Goal: Task Accomplishment & Management: Use online tool/utility

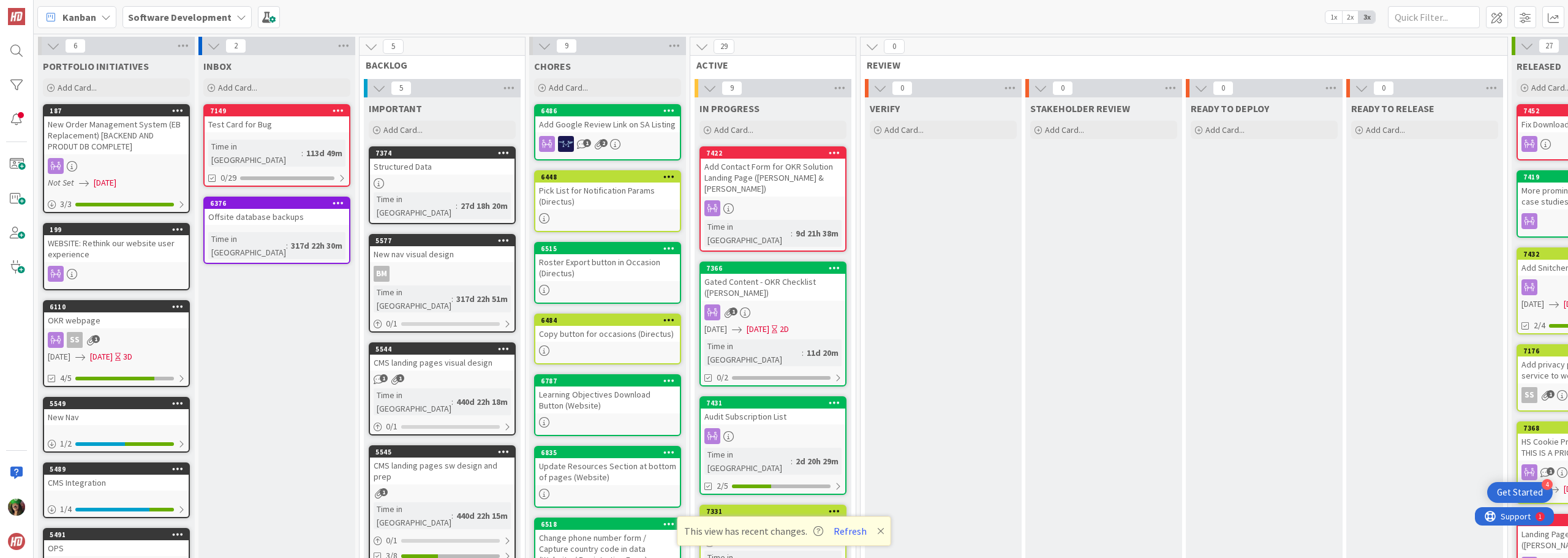
scroll to position [0, 203]
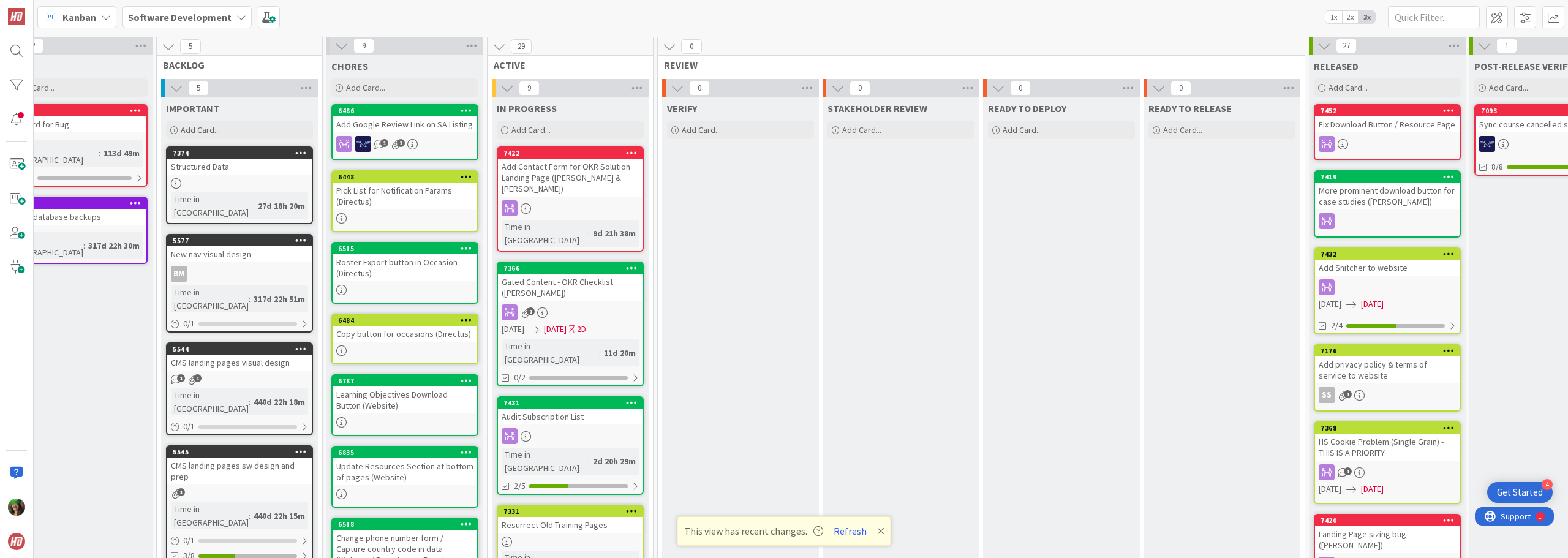
click at [212, 15] on b "Software Development" at bounding box center [179, 17] width 103 height 12
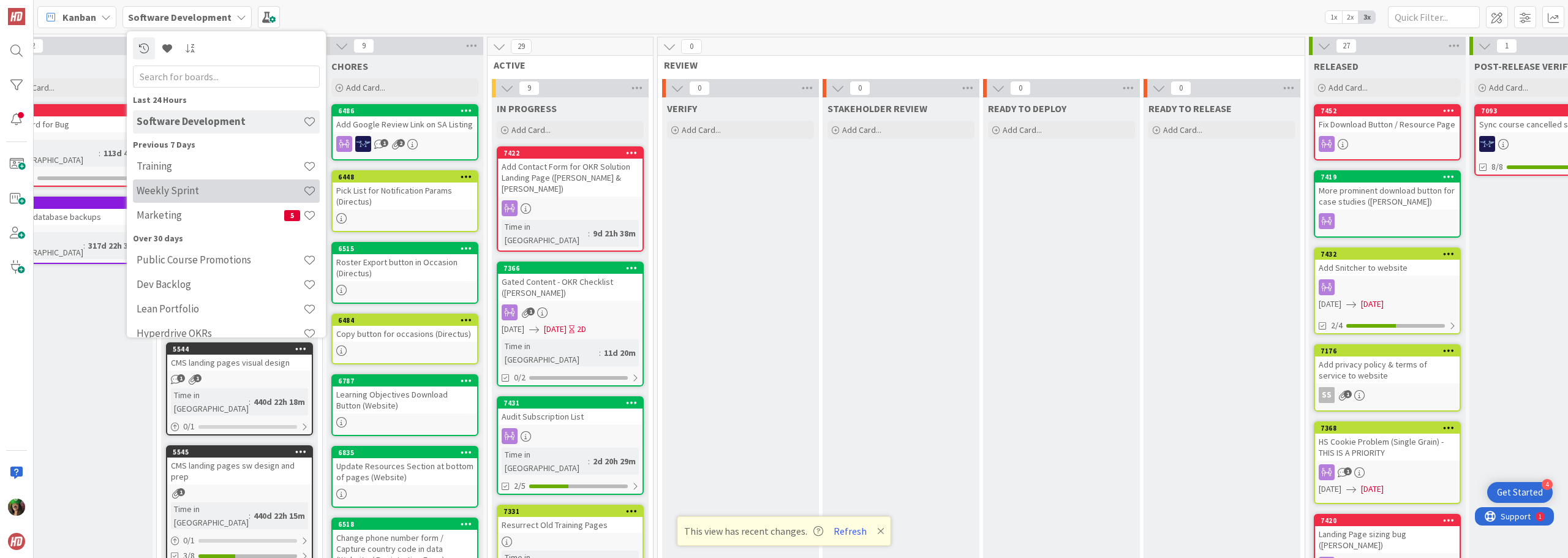
click at [192, 202] on div "Weekly Sprint" at bounding box center [226, 191] width 187 height 23
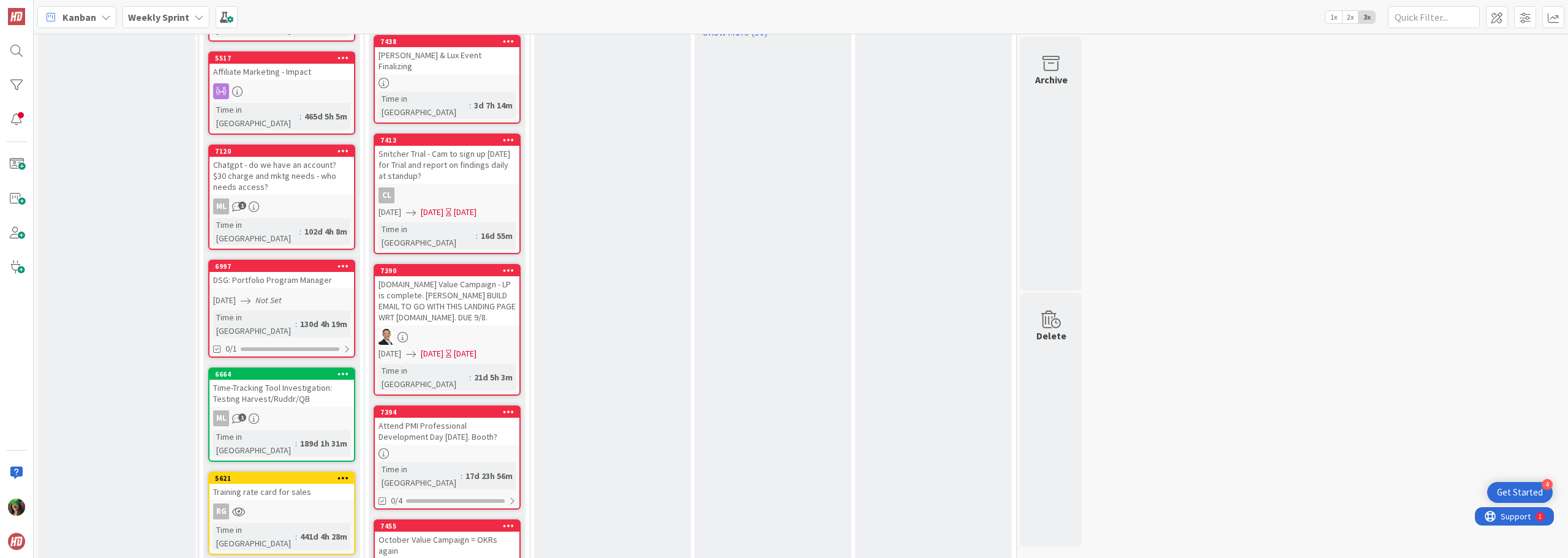
scroll to position [980, 0]
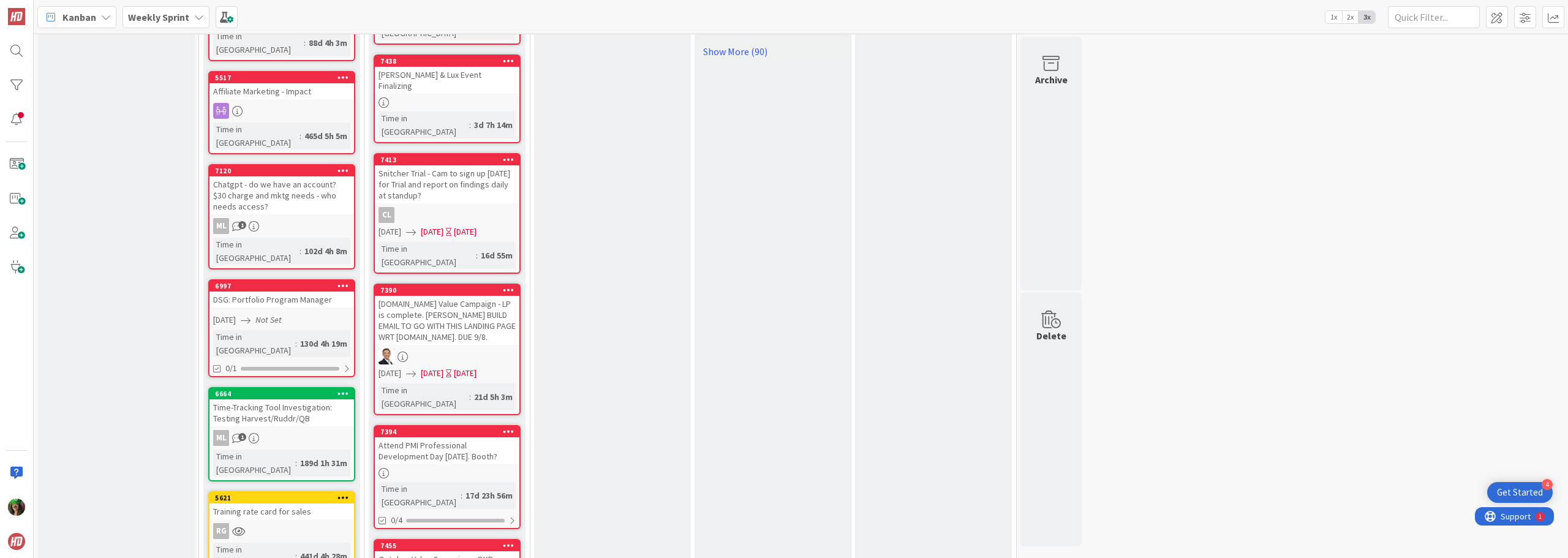
click at [425, 438] on div "Attend PMI Professional Development Day [DATE]. Booth?" at bounding box center [447, 451] width 145 height 27
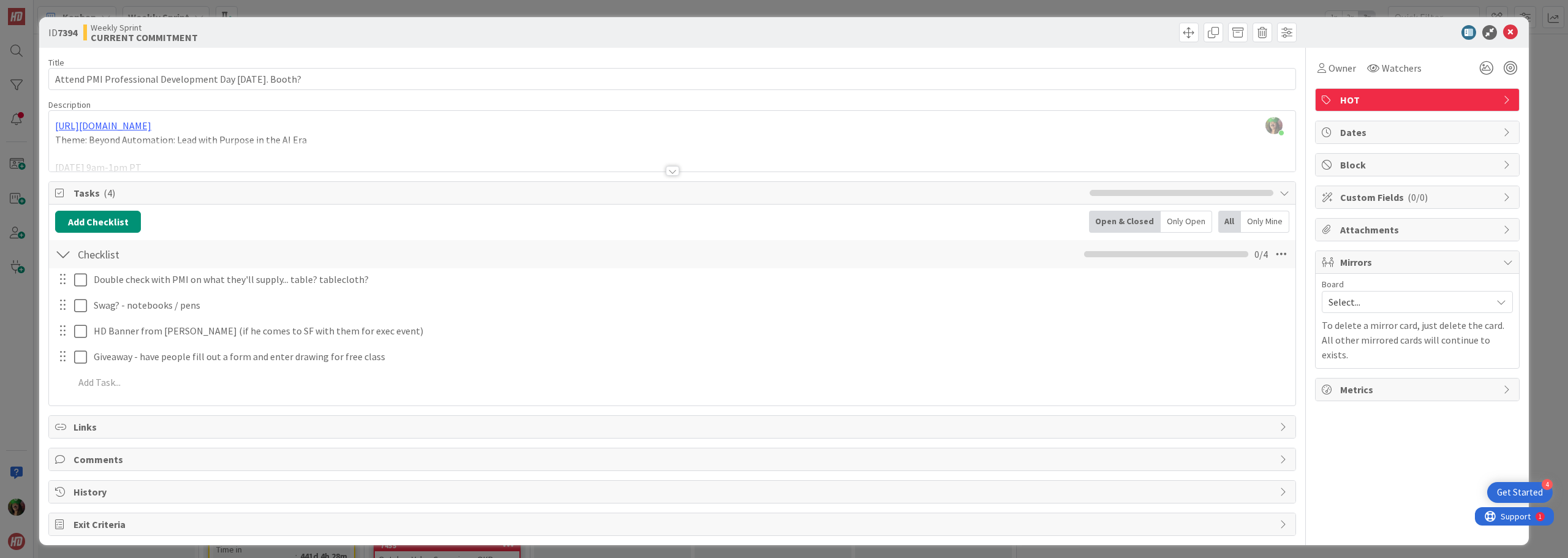
click at [1343, 264] on span "Mirrors" at bounding box center [1419, 261] width 157 height 15
click at [1348, 303] on span "Select..." at bounding box center [1407, 302] width 157 height 17
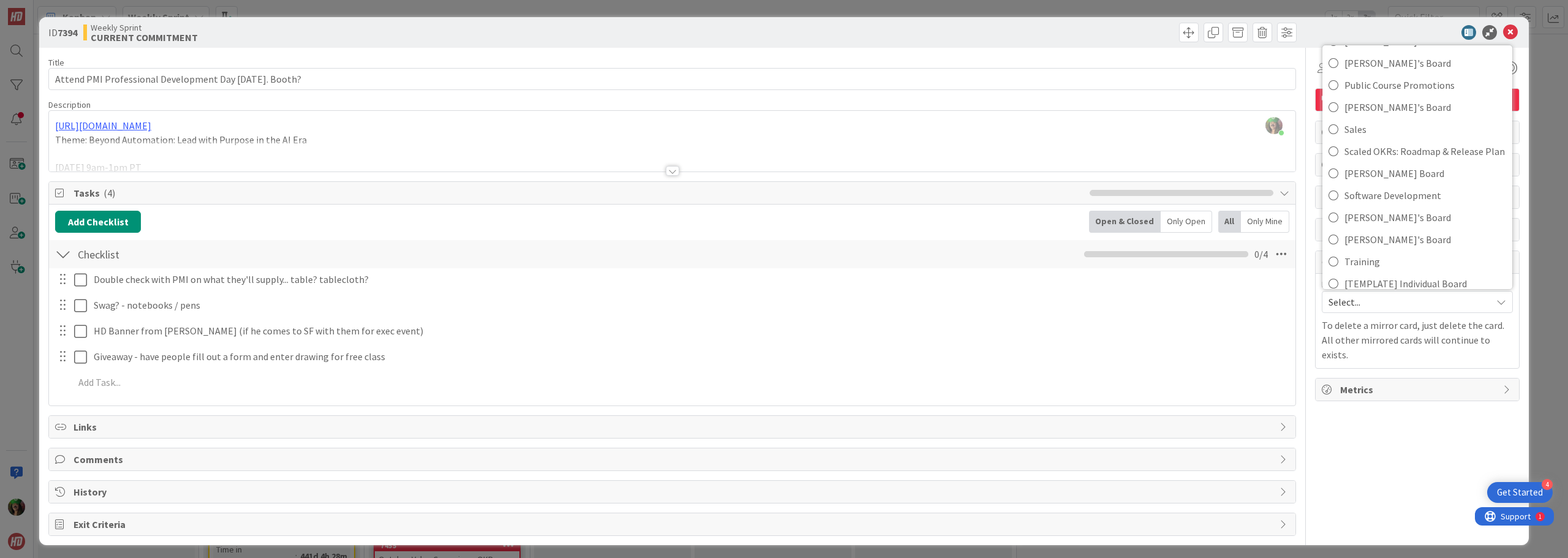
scroll to position [280, 0]
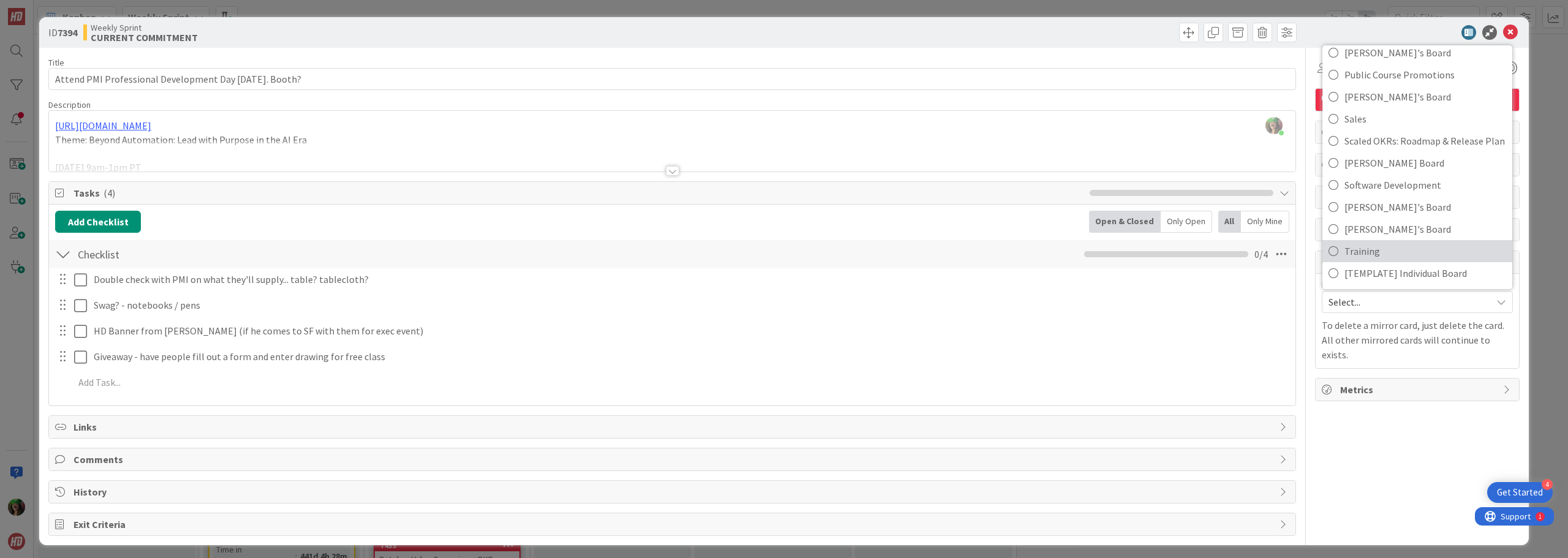
click at [1359, 246] on span "Training" at bounding box center [1425, 251] width 162 height 18
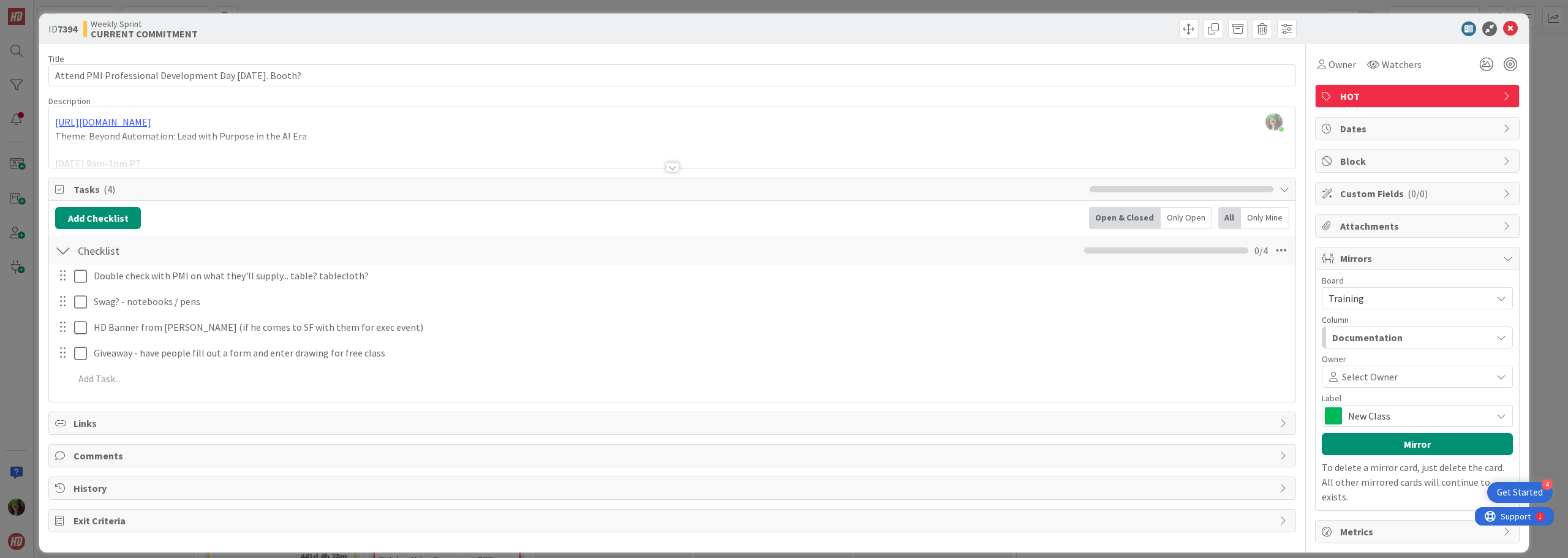
scroll to position [5, 0]
click at [1342, 379] on span "Select Owner" at bounding box center [1370, 376] width 56 height 15
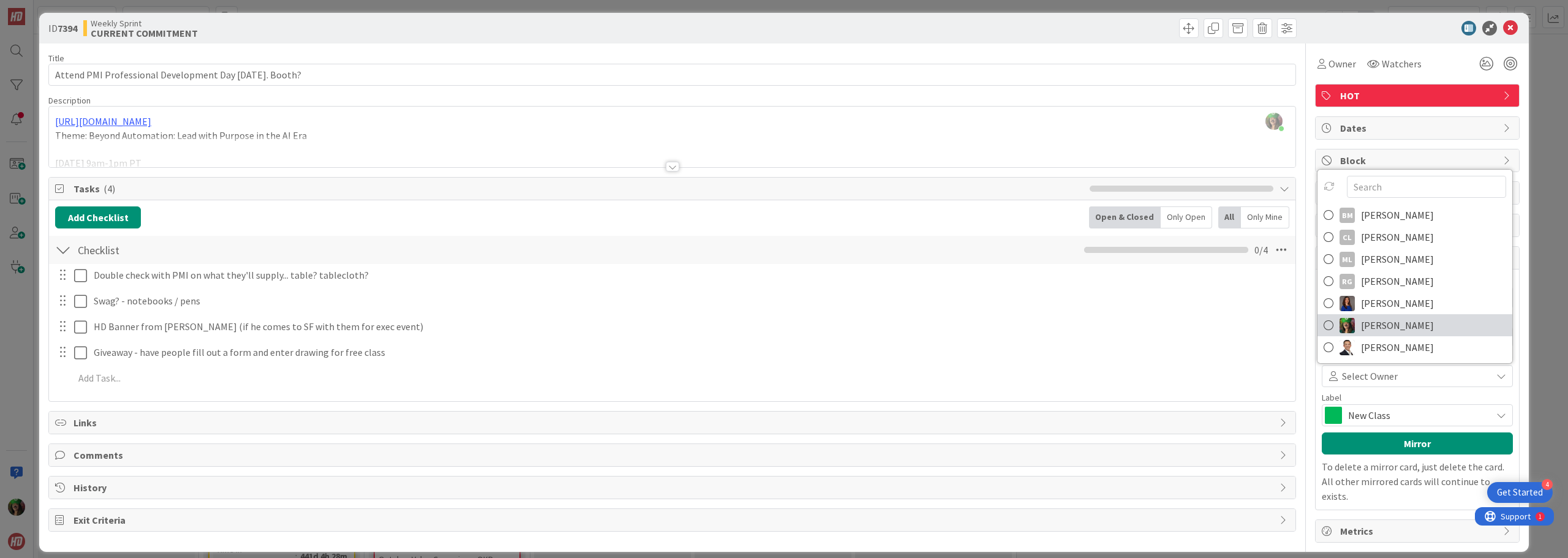
click at [1361, 331] on span "[PERSON_NAME]" at bounding box center [1397, 325] width 73 height 18
click at [1359, 331] on span "Documentation" at bounding box center [1367, 336] width 71 height 16
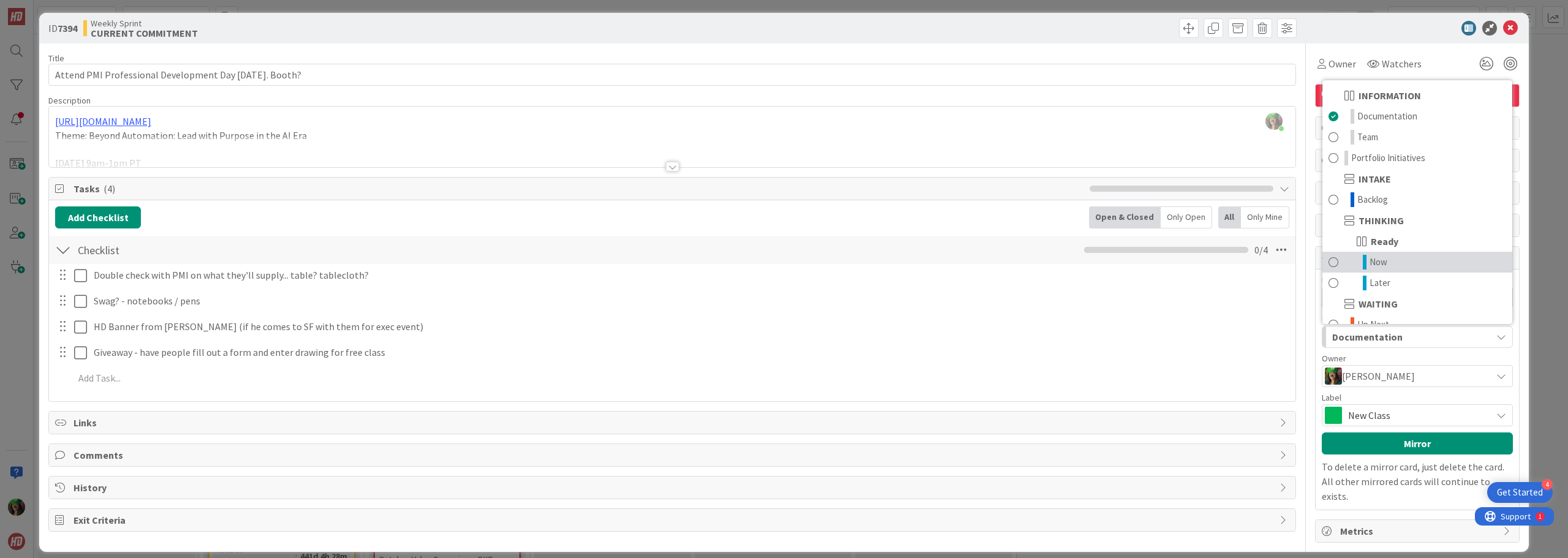
scroll to position [61, 0]
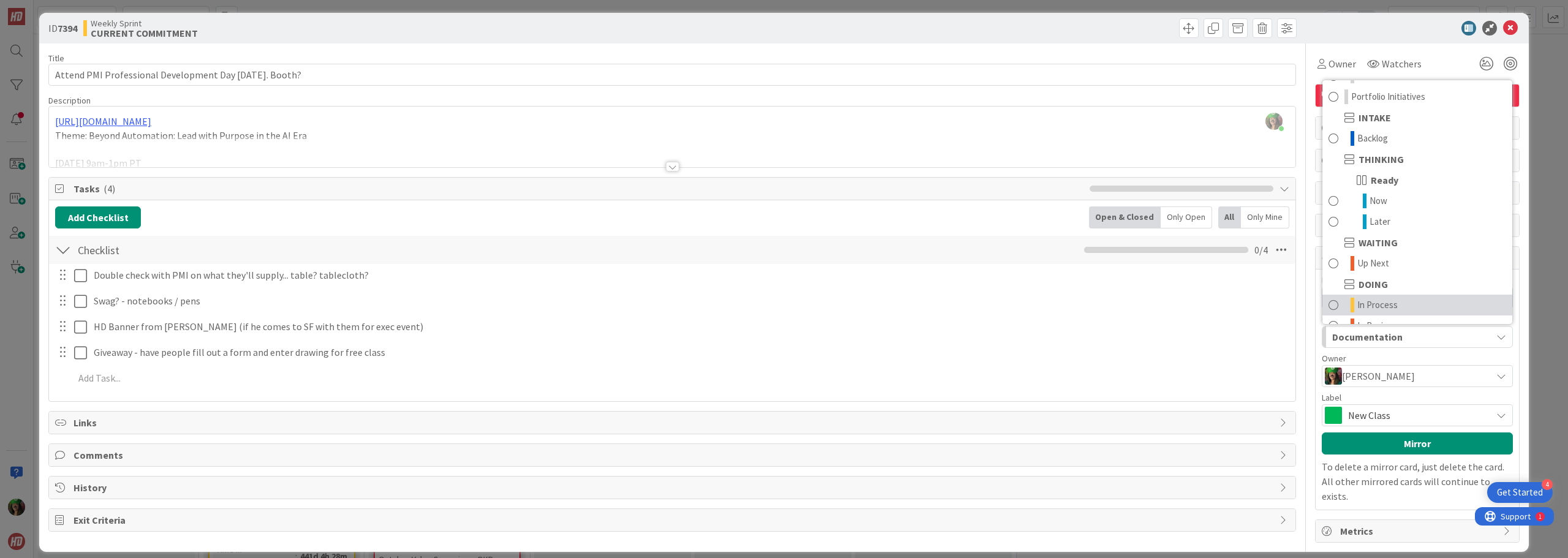
click at [1375, 299] on span "In Process" at bounding box center [1377, 304] width 41 height 15
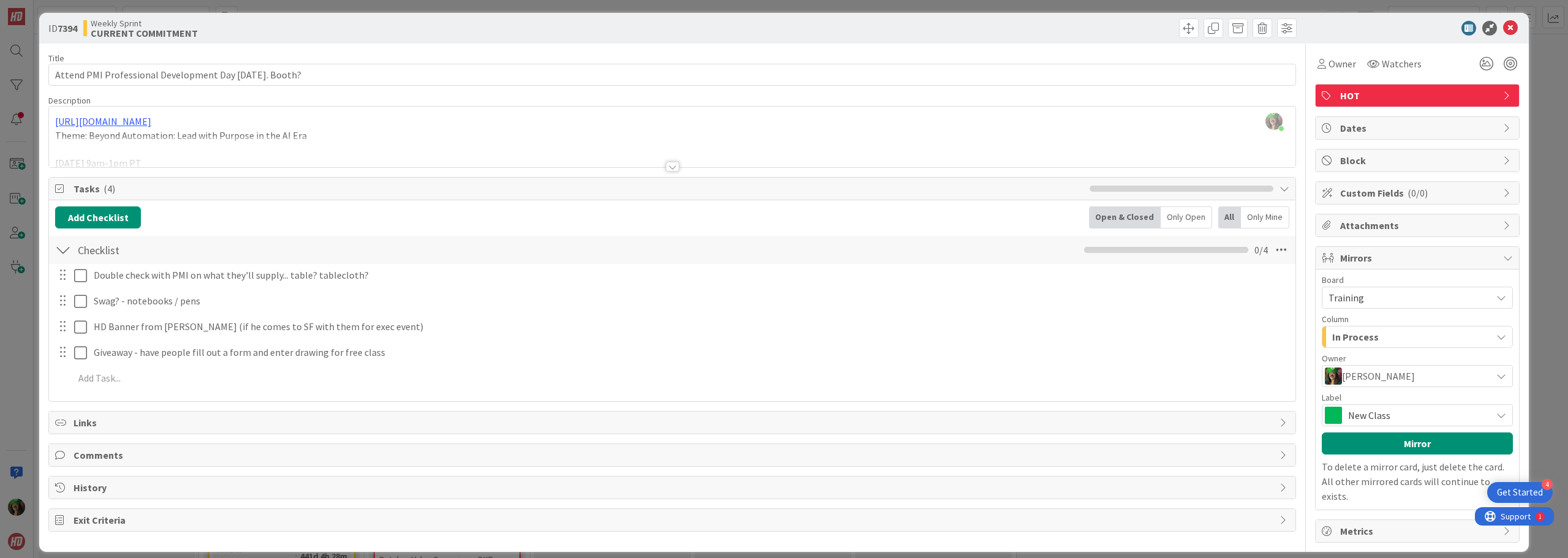
click at [1361, 416] on span "New Class" at bounding box center [1416, 415] width 137 height 17
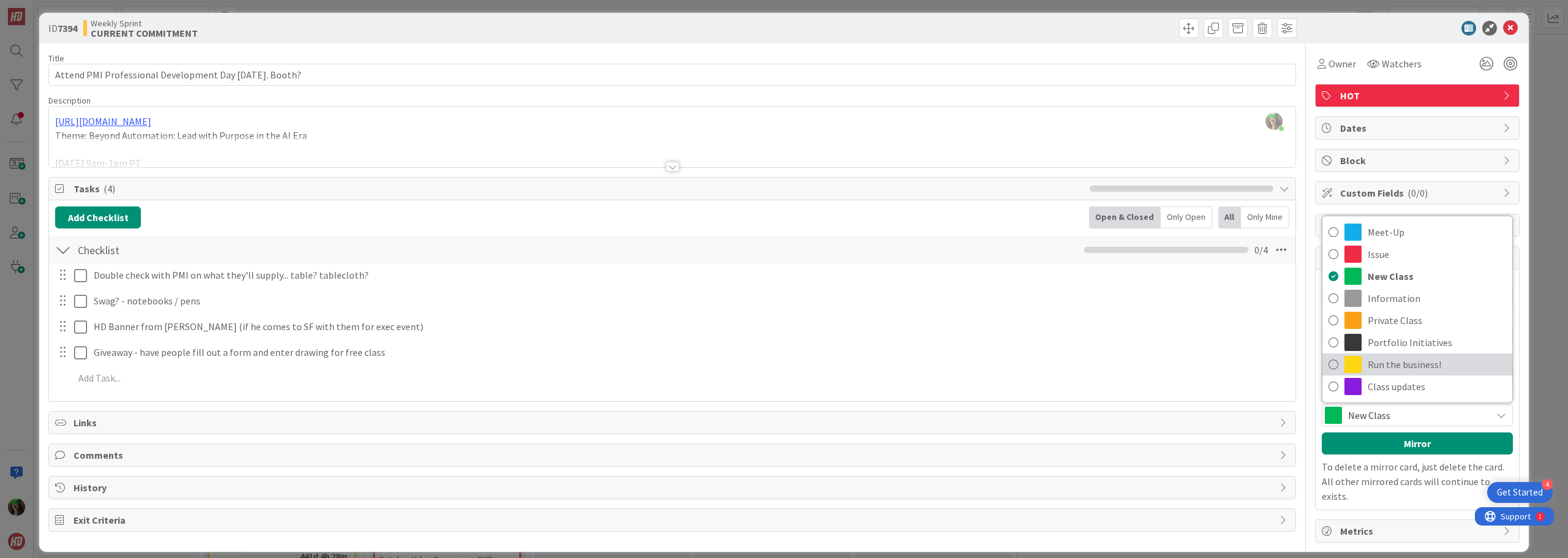
click at [1368, 368] on span "Run the business!" at bounding box center [1437, 365] width 139 height 18
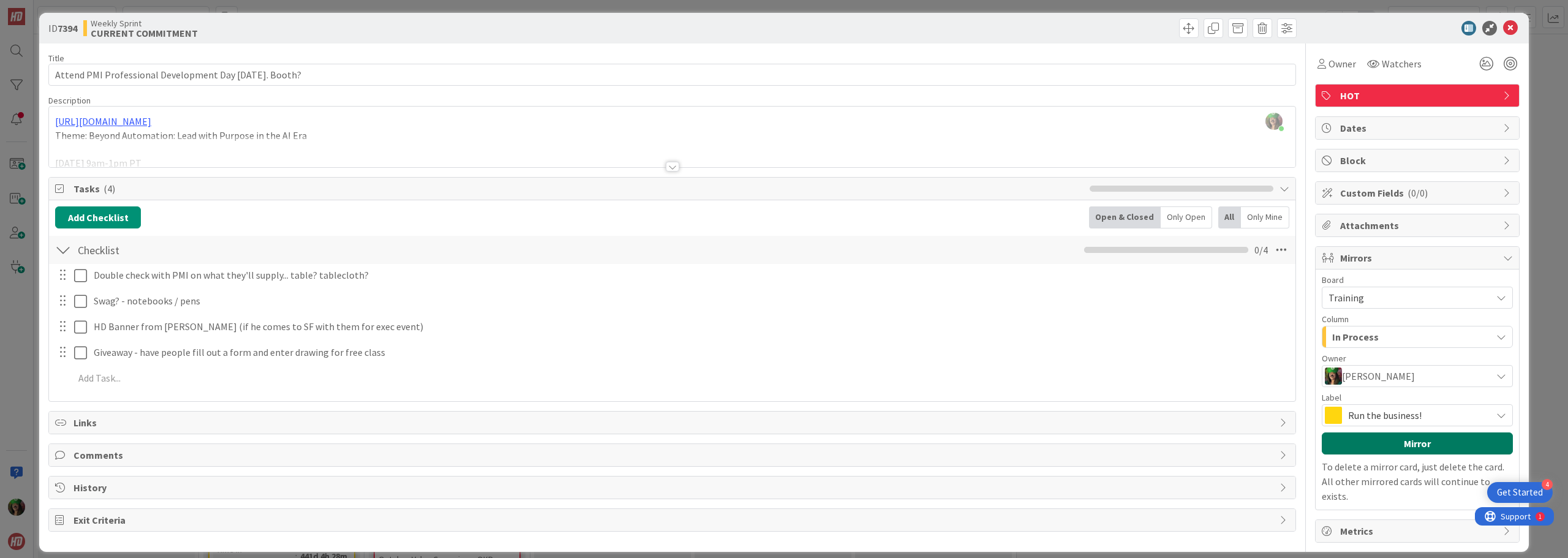
click at [1391, 441] on button "Mirror" at bounding box center [1417, 443] width 191 height 22
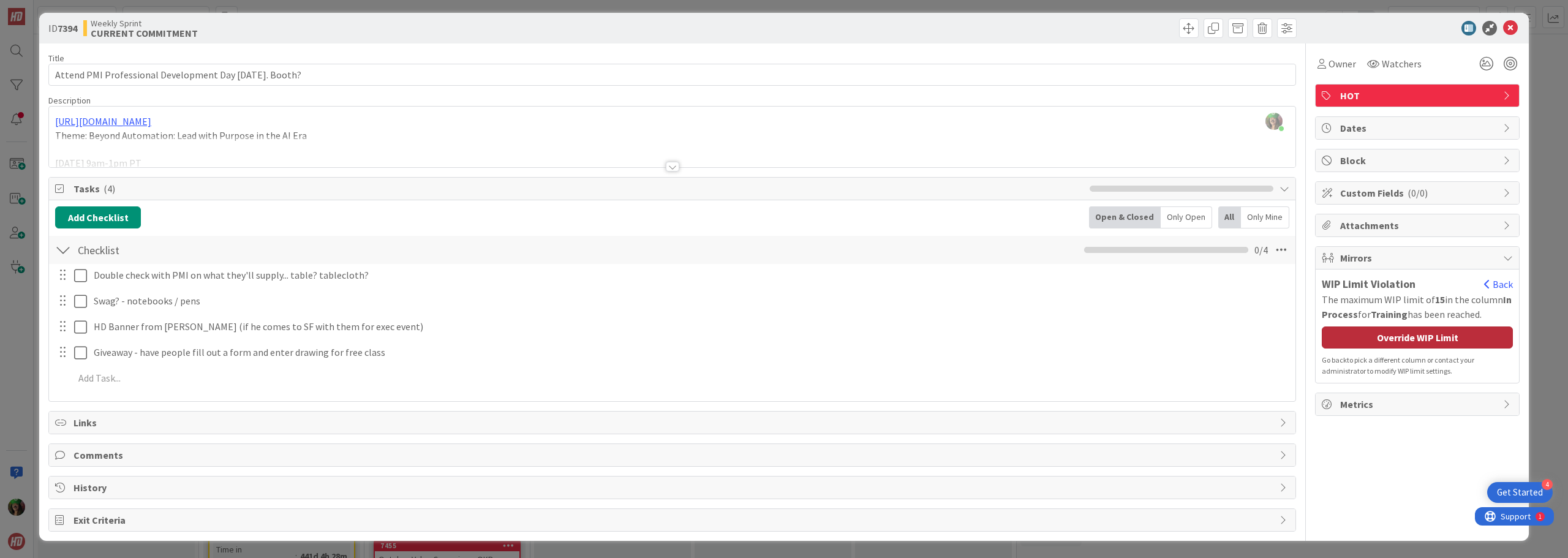
click at [1376, 328] on div "Override WIP Limit" at bounding box center [1417, 337] width 191 height 22
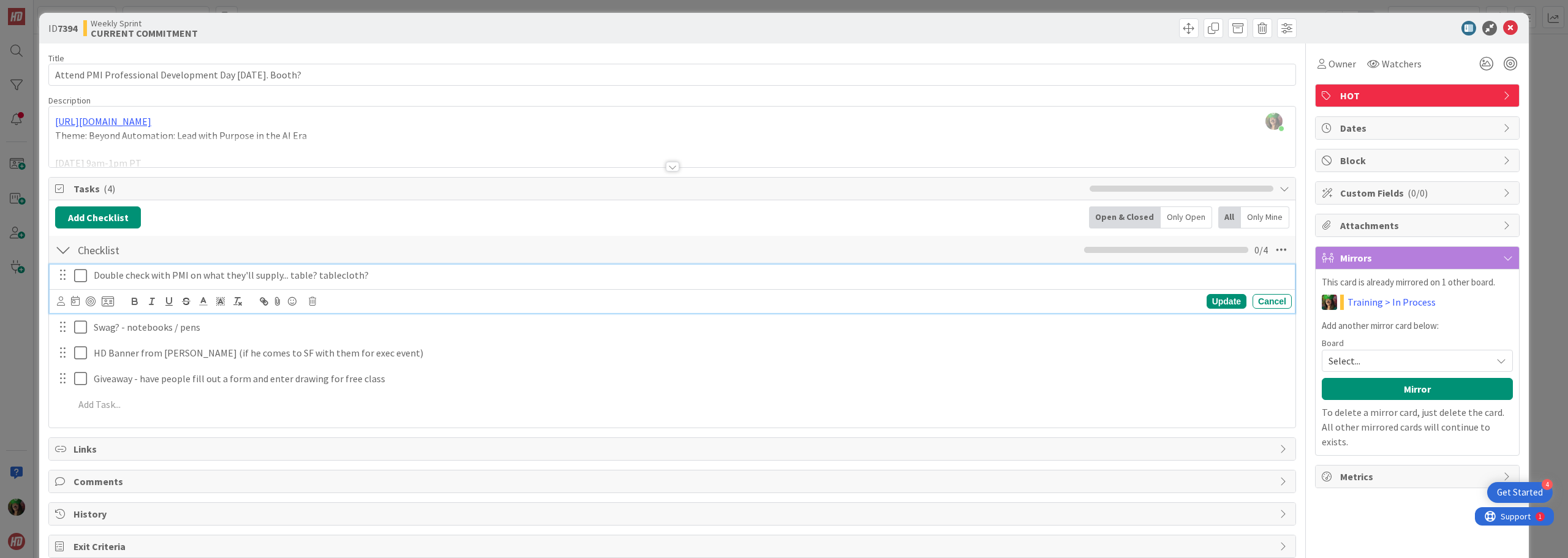
click at [82, 274] on icon at bounding box center [80, 275] width 13 height 15
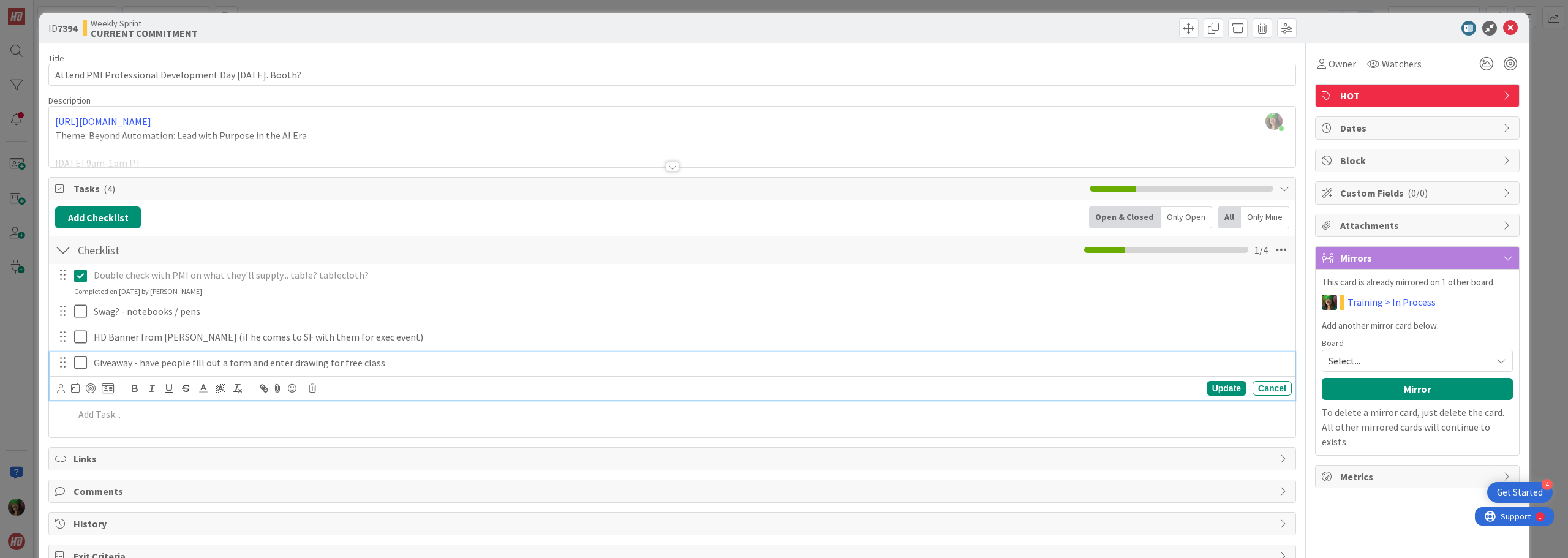
click at [401, 365] on p "Giveaway - have people fill out a form and enter drawing for free class" at bounding box center [690, 363] width 1193 height 14
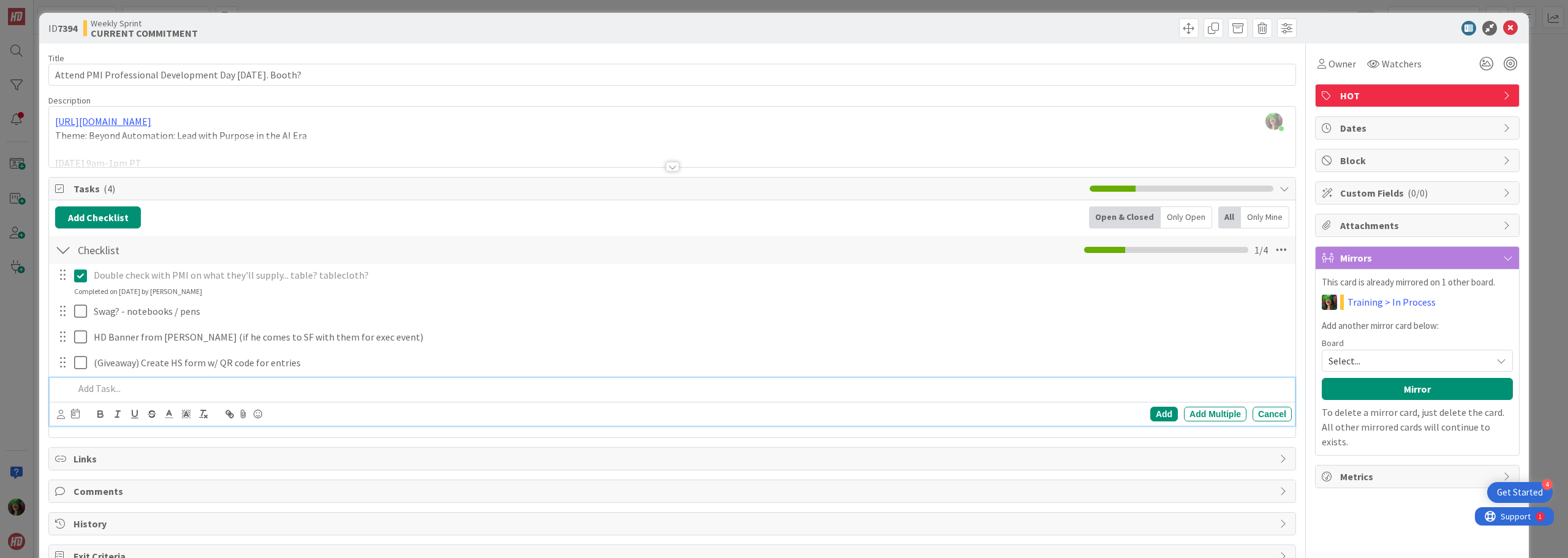
click at [191, 390] on p at bounding box center [681, 389] width 1212 height 14
click at [1155, 416] on div "Add" at bounding box center [1164, 414] width 28 height 15
click at [667, 162] on div at bounding box center [673, 166] width 14 height 10
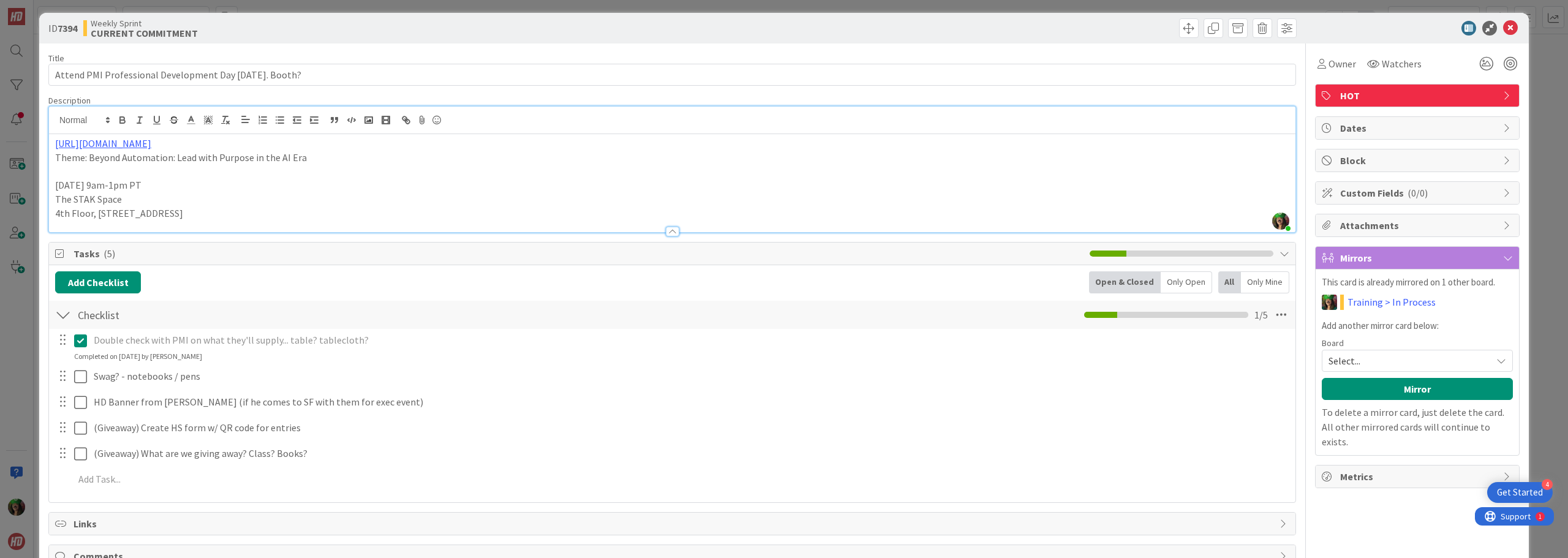
drag, startPoint x: 54, startPoint y: 199, endPoint x: 287, endPoint y: 229, distance: 234.9
click at [287, 229] on div "Description [PERSON_NAME] just joined [URL][DOMAIN_NAME] Theme: Beyond Automati…" at bounding box center [672, 164] width 1248 height 138
click at [153, 184] on p "[DATE] 9am-1pm PT" at bounding box center [672, 185] width 1234 height 14
drag, startPoint x: 55, startPoint y: 196, endPoint x: 273, endPoint y: 216, distance: 218.9
click at [273, 216] on div "[URL][DOMAIN_NAME] Theme: Beyond Automation: Lead with Purpose in the AI Era [D…" at bounding box center [672, 183] width 1246 height 98
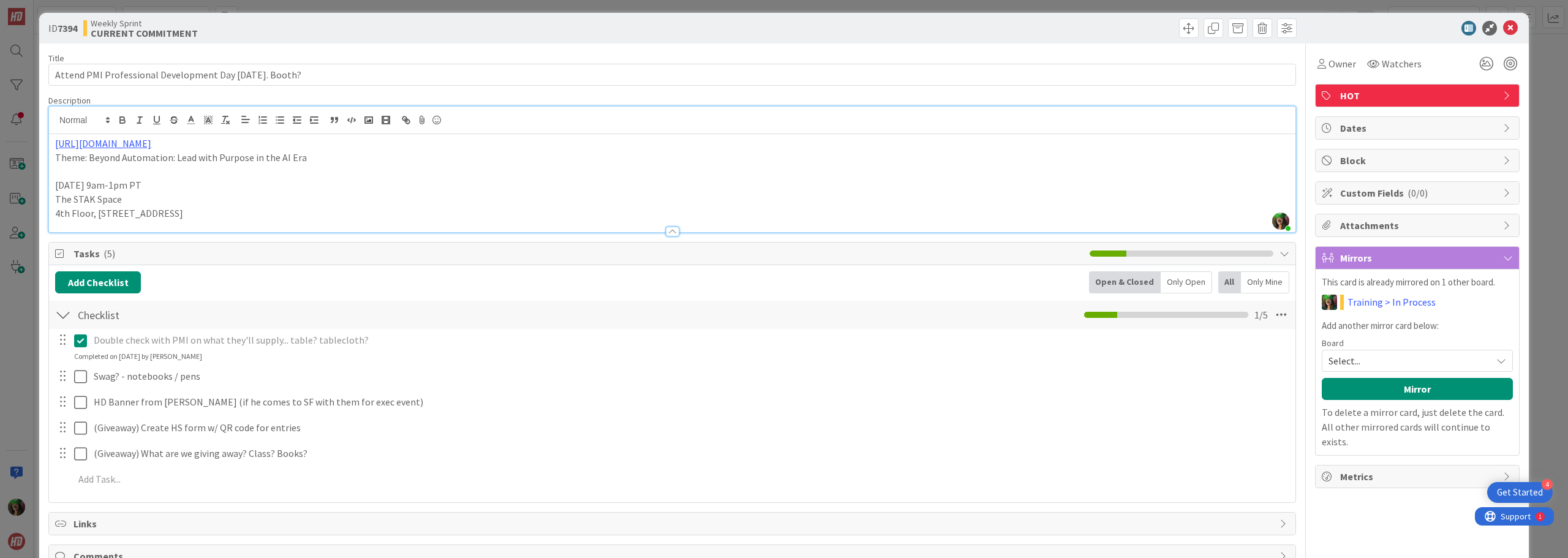
copy div "The STAK Space [GEOGRAPHIC_DATA][STREET_ADDRESS]"
click at [163, 188] on p "[DATE] 9am-1pm PT" at bounding box center [672, 185] width 1234 height 14
click at [154, 185] on p "[DATE] 9am-1pm PT" at bounding box center [672, 185] width 1234 height 14
click at [1127, 31] on div at bounding box center [986, 28] width 621 height 20
click at [1503, 31] on icon at bounding box center [1510, 28] width 15 height 15
